Goal: Transaction & Acquisition: Purchase product/service

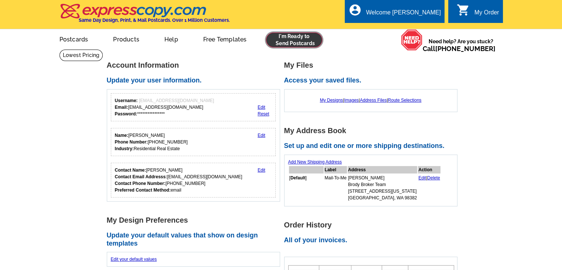
click at [311, 38] on link at bounding box center [294, 40] width 57 height 15
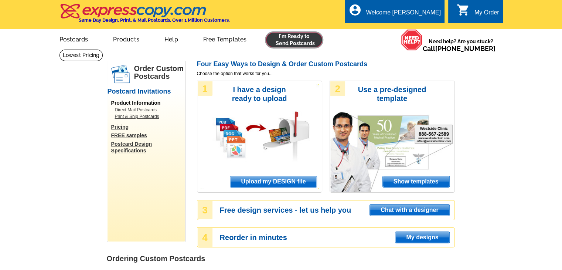
click at [287, 37] on link at bounding box center [294, 40] width 57 height 15
click at [280, 180] on span "Upload my DESIGN file" at bounding box center [273, 181] width 86 height 11
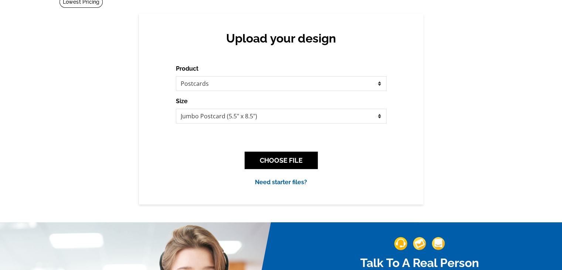
scroll to position [74, 0]
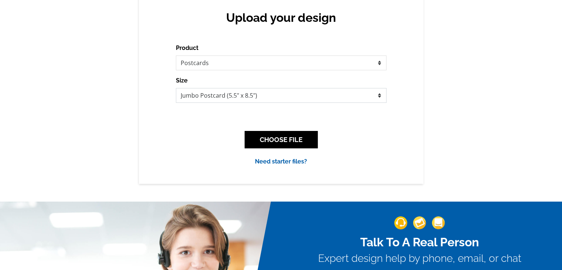
click at [249, 101] on select "Jumbo Postcard (5.5" x 8.5") Regular Postcard (4.25" x 5.6") Panoramic Postcard…" at bounding box center [281, 95] width 211 height 15
select select "1"
click at [176, 88] on select "Jumbo Postcard (5.5" x 8.5") Regular Postcard (4.25" x 5.6") Panoramic Postcard…" at bounding box center [281, 95] width 211 height 15
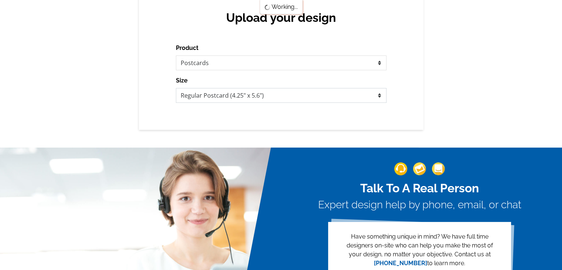
scroll to position [0, 0]
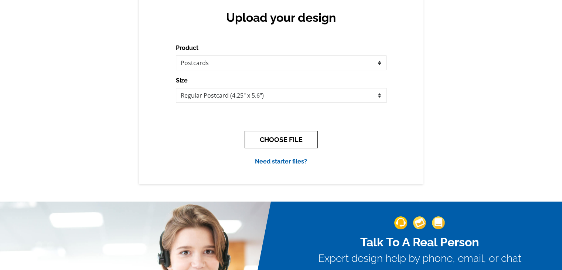
click at [273, 141] on button "CHOOSE FILE" at bounding box center [281, 139] width 73 height 17
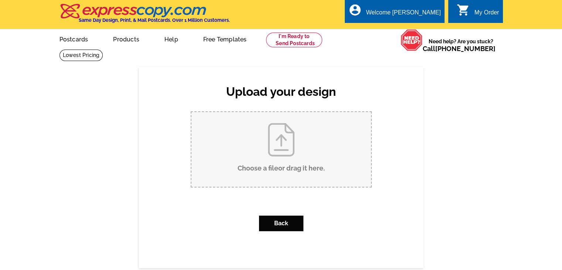
click at [273, 139] on input "Choose a file or drag it here ." at bounding box center [282, 149] width 180 height 75
type input "C:\fakepath\Postcard BBWA - Page 1.pdf"
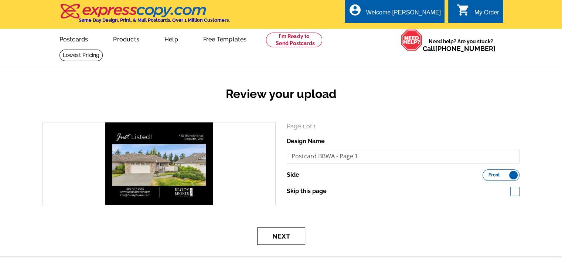
click at [297, 233] on button "Next" at bounding box center [281, 235] width 48 height 17
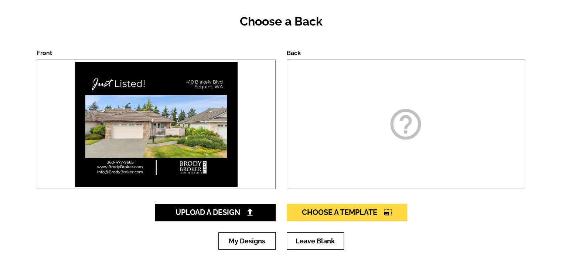
scroll to position [74, 0]
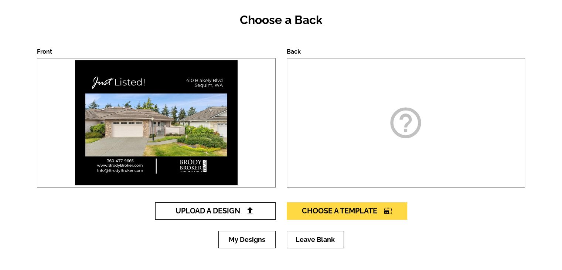
click at [230, 213] on span "Upload A Design" at bounding box center [216, 210] width 80 height 9
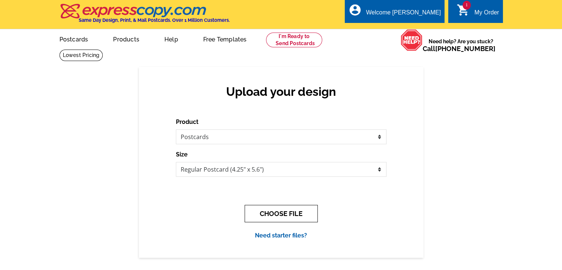
click at [279, 217] on button "CHOOSE FILE" at bounding box center [281, 213] width 73 height 17
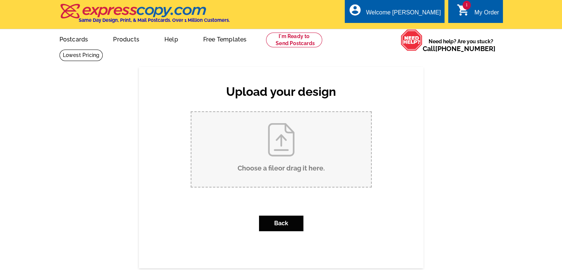
click at [269, 165] on input "Choose a file or drag it here ." at bounding box center [282, 149] width 180 height 75
type input "C:\fakepath\Postcard BBWA - Page 2.pdf"
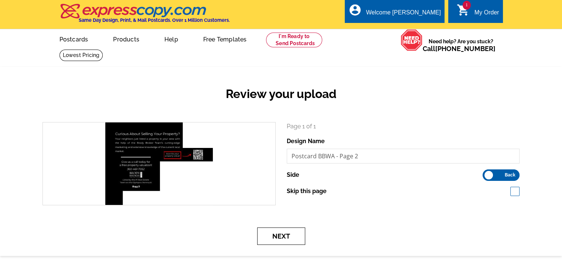
click at [299, 233] on button "Next" at bounding box center [281, 235] width 48 height 17
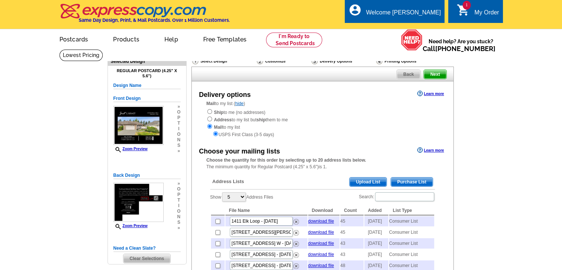
click at [419, 180] on span "Purchase List" at bounding box center [412, 182] width 42 height 9
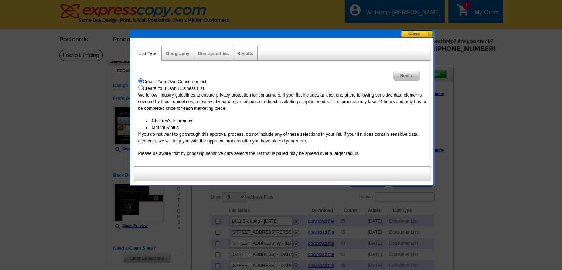
click at [415, 75] on span "Next" at bounding box center [407, 75] width 26 height 9
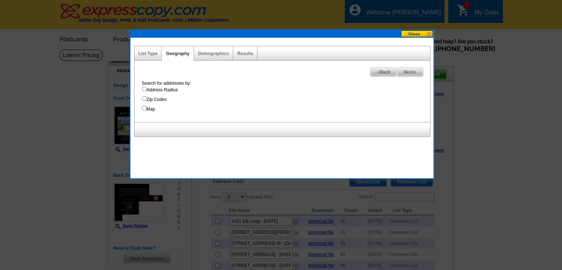
click at [174, 87] on label "Address Radius" at bounding box center [286, 90] width 288 height 7
click at [147, 87] on input "Address Radius" at bounding box center [144, 89] width 5 height 5
radio input "true"
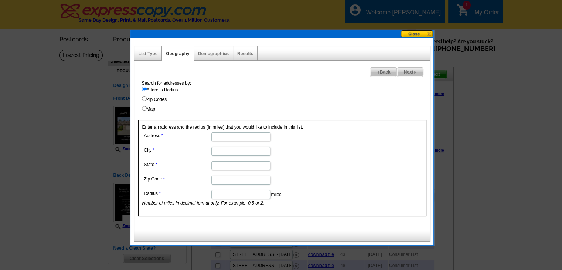
click at [225, 132] on input "Address" at bounding box center [241, 136] width 59 height 9
paste input "410 Blakely Blvd"
type input "410 Blakely Blvd"
click at [222, 146] on dd at bounding box center [240, 150] width 197 height 11
click at [222, 150] on input "City" at bounding box center [241, 151] width 59 height 9
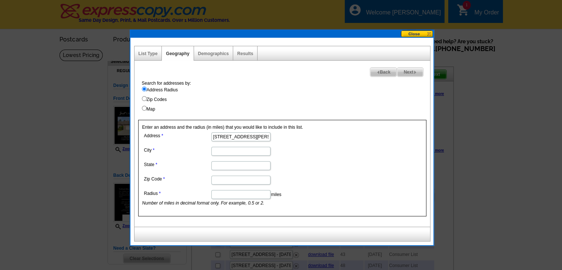
type input "Sequim"
click at [247, 170] on dl "Address 410 Blakely Blvd City Sequim State Zip Code Radius miles Number of mile…" at bounding box center [240, 169] width 197 height 76
click at [246, 166] on input "State" at bounding box center [241, 165] width 59 height 9
type input "q"
type input "[US_STATE]"
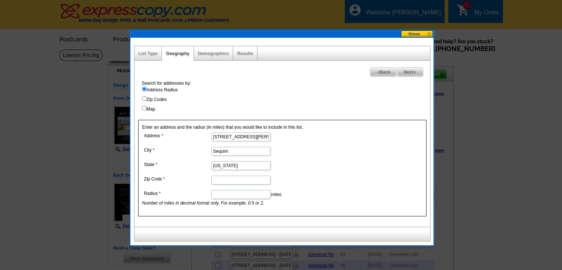
click at [251, 179] on input "Zip Code" at bounding box center [241, 180] width 59 height 9
paste input "98382"
type input "98382"
click at [243, 195] on input "Radius" at bounding box center [241, 194] width 59 height 9
type input "1"
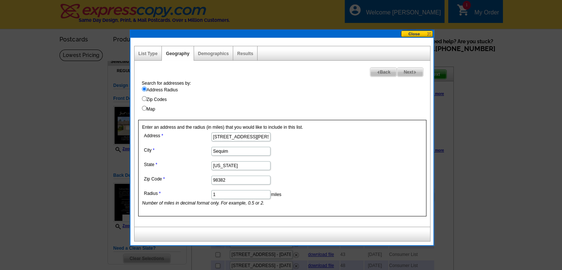
click at [411, 70] on span "Next" at bounding box center [411, 72] width 26 height 9
select select
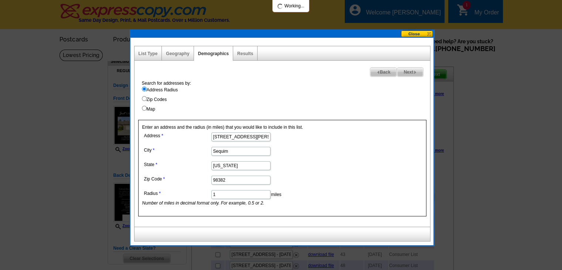
select select
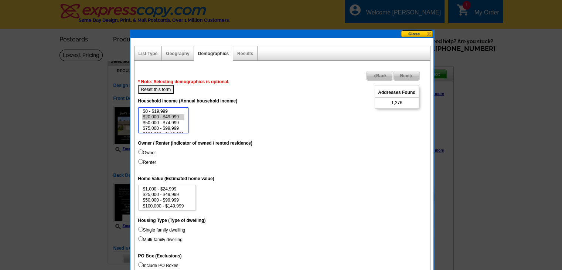
click at [174, 118] on option "$20,000 - $49,999" at bounding box center [163, 117] width 43 height 6
click at [174, 123] on option "$50,000 - $74,999" at bounding box center [163, 123] width 43 height 6
click at [170, 113] on option "$0 - $19,999" at bounding box center [163, 112] width 43 height 6
click at [180, 121] on option "$150,000 - $199,999" at bounding box center [163, 121] width 43 height 6
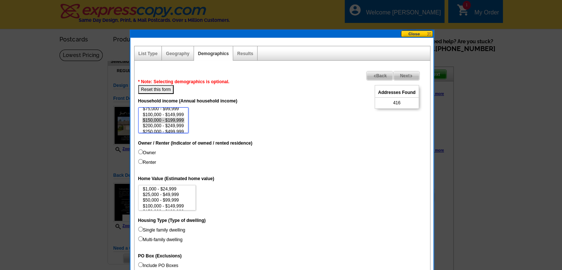
select select "200000-249999"
click at [163, 126] on option "$200,000 - $249,999" at bounding box center [163, 126] width 43 height 6
click at [146, 156] on dd "Owner Renter" at bounding box center [282, 158] width 288 height 19
click at [147, 151] on label "Owner" at bounding box center [147, 152] width 18 height 7
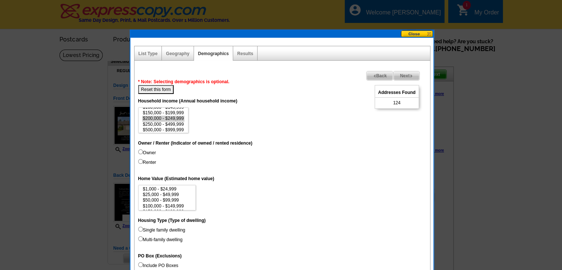
click at [143, 151] on input "Owner" at bounding box center [140, 151] width 5 height 5
radio input "true"
click at [156, 228] on label "Single family dwelling" at bounding box center [161, 230] width 47 height 7
click at [143, 228] on input "Single family dwelling" at bounding box center [140, 229] width 5 height 5
radio input "true"
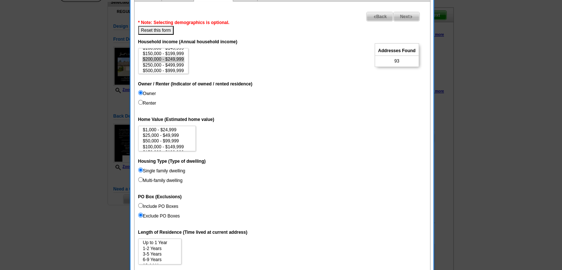
scroll to position [148, 0]
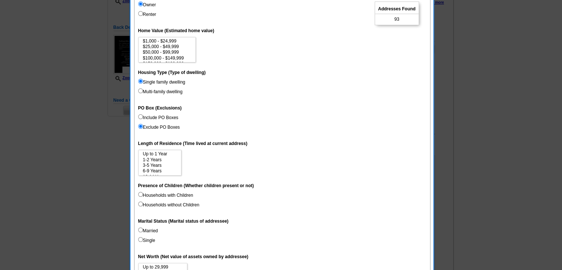
click at [148, 231] on label "Married" at bounding box center [148, 230] width 20 height 7
click at [143, 231] on input "Married" at bounding box center [140, 229] width 5 height 5
radio input "true"
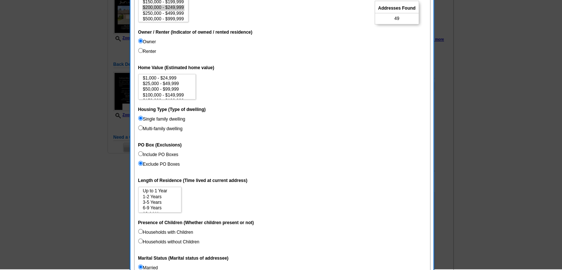
scroll to position [0, 0]
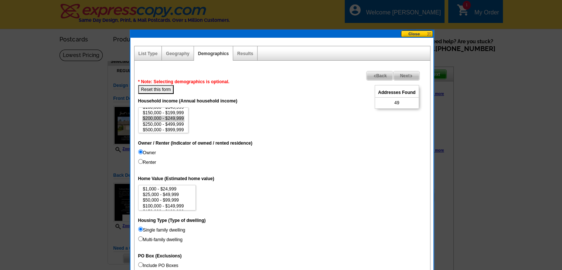
click at [403, 73] on span "Next" at bounding box center [407, 75] width 26 height 9
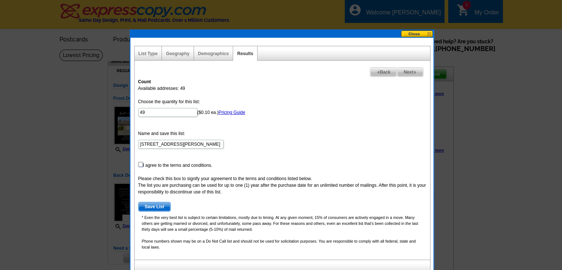
click at [140, 164] on input "checkbox" at bounding box center [140, 164] width 5 height 5
checkbox input "true"
click at [159, 208] on span "Save List" at bounding box center [155, 206] width 32 height 9
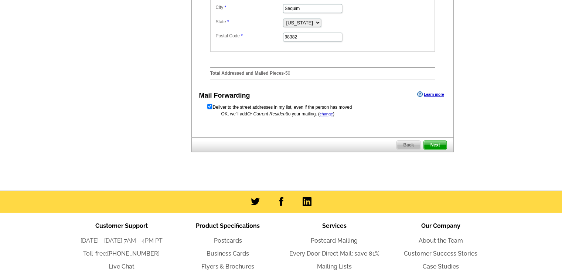
scroll to position [370, 0]
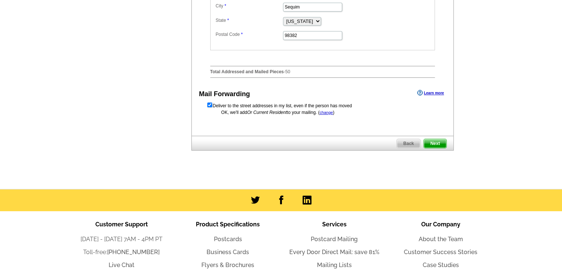
click at [436, 148] on span "Next" at bounding box center [435, 143] width 22 height 9
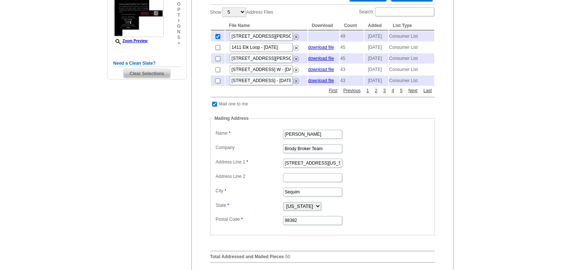
scroll to position [0, 0]
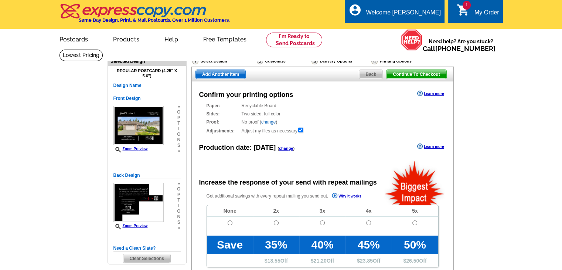
radio input "false"
click at [226, 222] on td at bounding box center [230, 226] width 46 height 19
click at [228, 224] on input "radio" at bounding box center [230, 222] width 5 height 5
radio input "true"
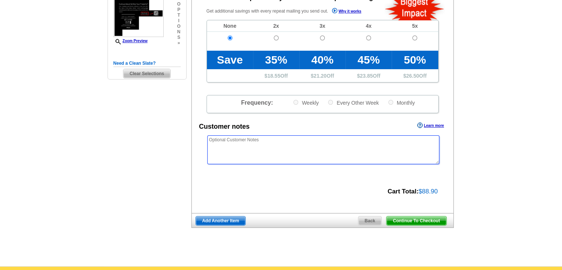
click at [287, 147] on textarea at bounding box center [323, 149] width 232 height 29
paste textarea "*/*/* PLEASE USE "OUR NEIGHBORS AT" INSTEAD OF USING NAMES THE MAILING LIST */*…"
type textarea "*/*/* PLEASE USE "OUR NEIGHBORS AT" INSTEAD OF USING NAMES THE MAILING LIST */*…"
click at [412, 223] on span "Continue To Checkout" at bounding box center [417, 220] width 60 height 9
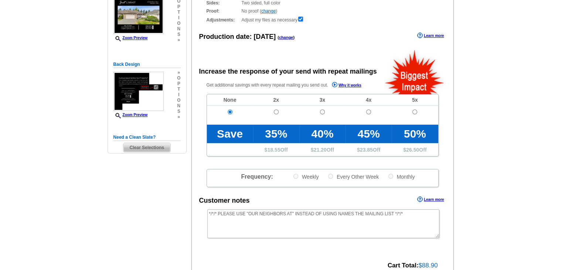
scroll to position [0, 0]
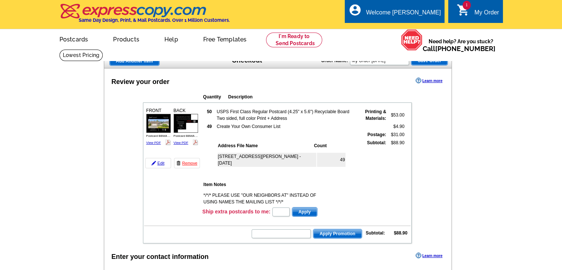
scroll to position [111, 0]
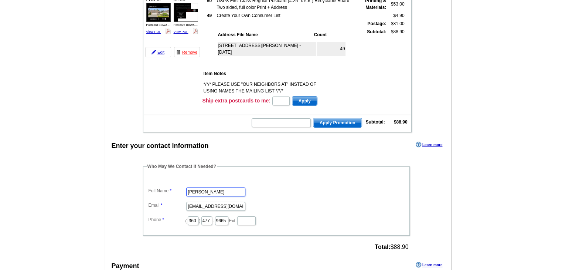
click at [195, 188] on input "[PERSON_NAME]" at bounding box center [215, 191] width 59 height 9
type input "[PERSON_NAME]"
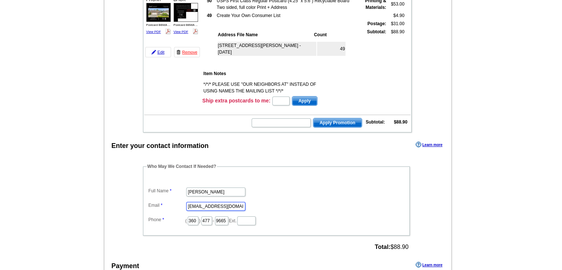
click at [214, 202] on input "[EMAIL_ADDRESS][DOMAIN_NAME]" at bounding box center [215, 206] width 59 height 9
type input "[EMAIL_ADDRESS][DOMAIN_NAME]"
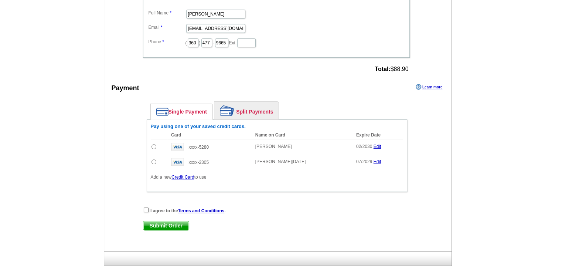
scroll to position [296, 0]
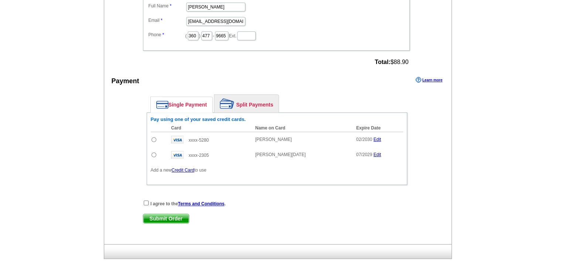
click at [155, 137] on input "radio" at bounding box center [154, 139] width 5 height 5
radio input "true"
click at [143, 200] on div "I agree to the Terms and Conditions ." at bounding box center [277, 203] width 268 height 7
click at [145, 200] on input "checkbox" at bounding box center [146, 202] width 5 height 5
checkbox input "true"
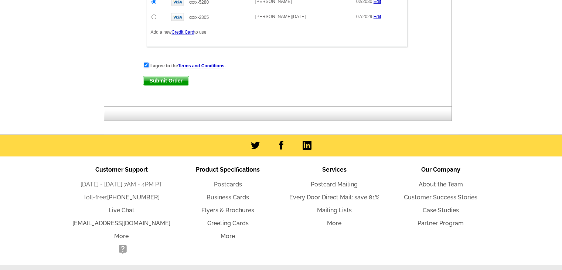
scroll to position [407, 0]
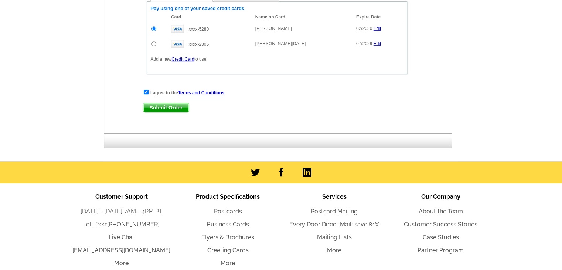
click at [171, 107] on span "Submit Order" at bounding box center [165, 107] width 45 height 9
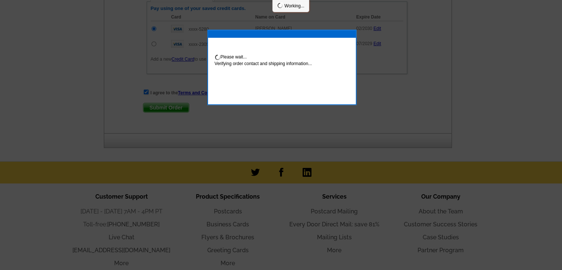
scroll to position [444, 0]
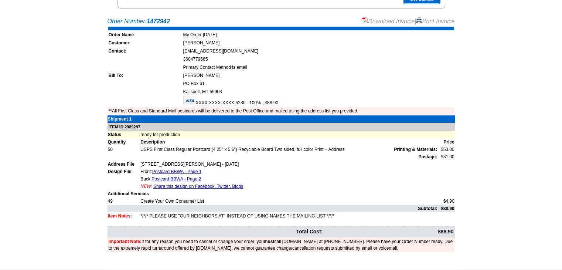
scroll to position [148, 0]
